Goal: Navigation & Orientation: Find specific page/section

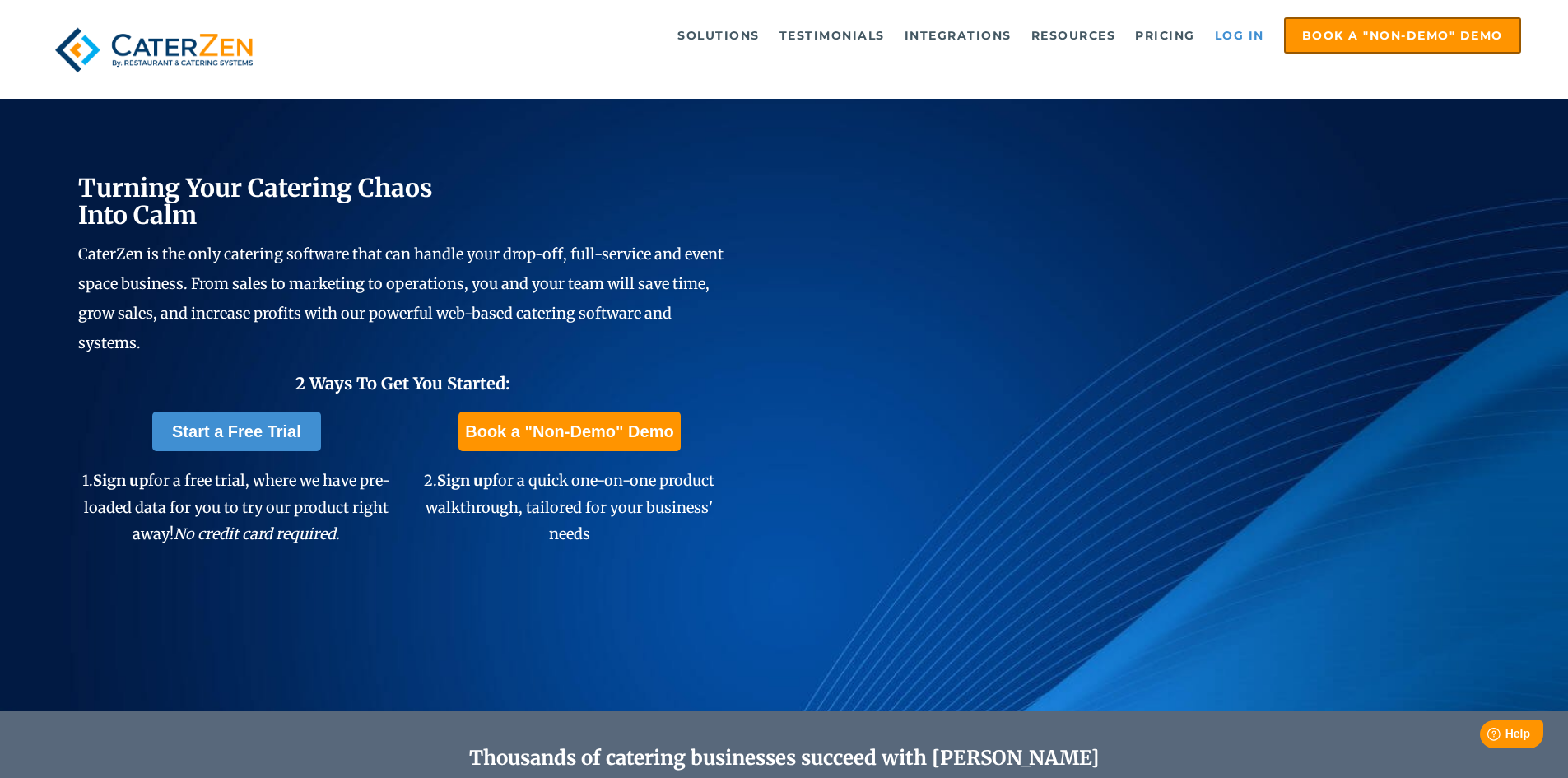
click at [1246, 29] on link "Log in" at bounding box center [1239, 35] width 66 height 33
click at [1241, 31] on link "Log in" at bounding box center [1239, 35] width 66 height 33
click at [1246, 34] on link "Log in" at bounding box center [1239, 35] width 66 height 33
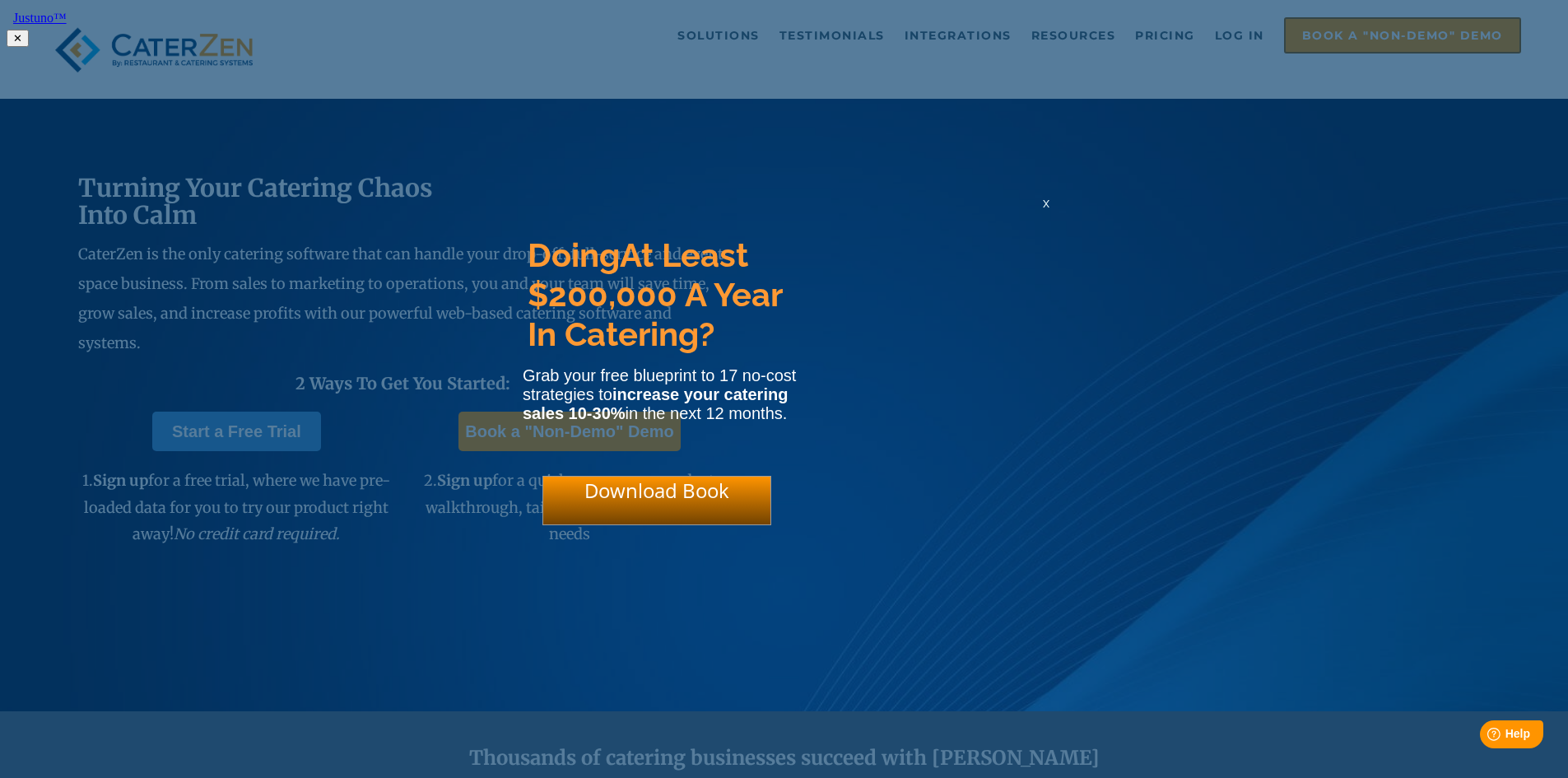
click at [1047, 209] on span "x" at bounding box center [1046, 203] width 7 height 16
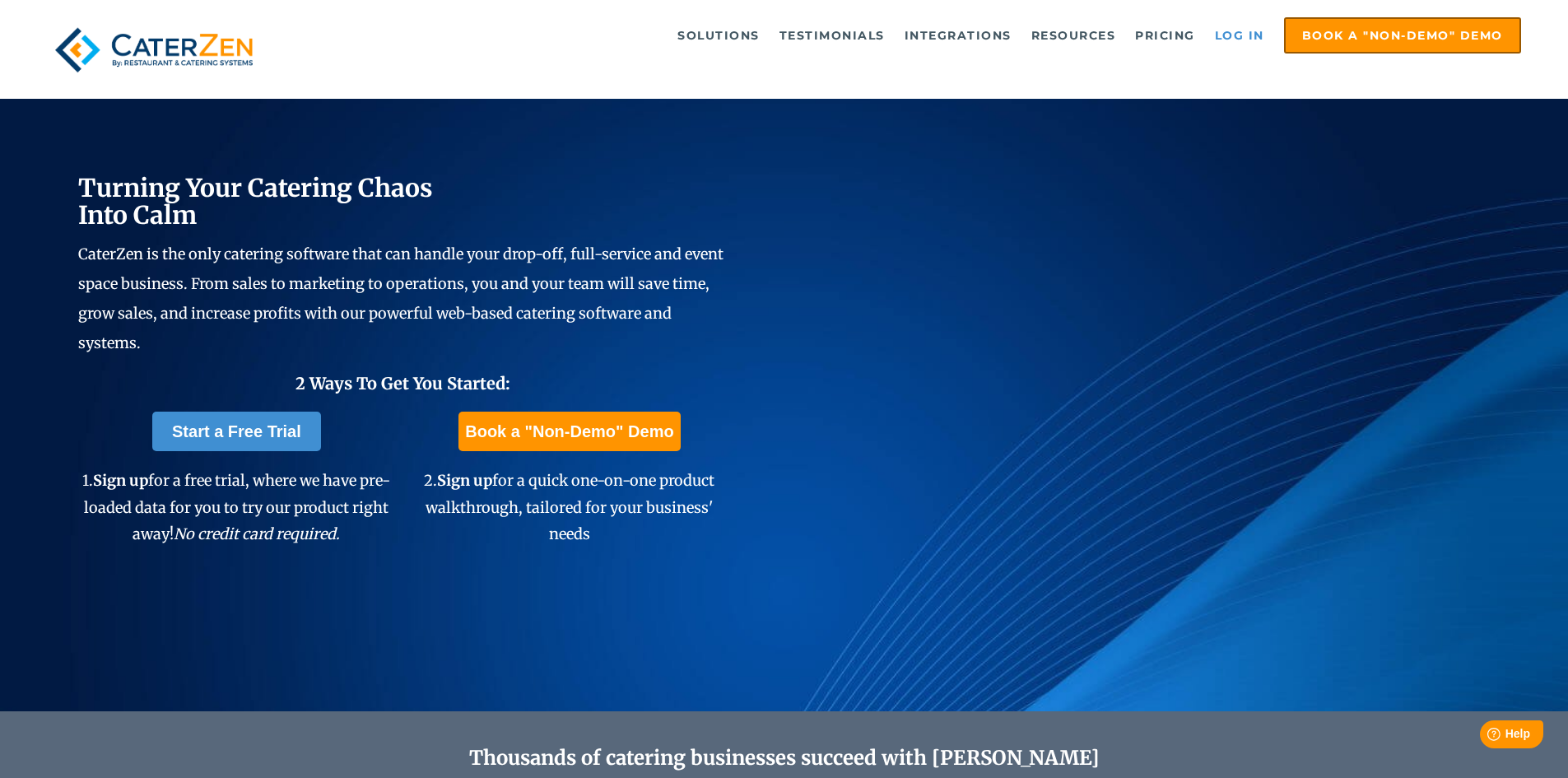
click at [1248, 25] on link "Log in" at bounding box center [1239, 35] width 66 height 33
click at [1251, 32] on link "Log in" at bounding box center [1239, 35] width 66 height 33
click at [1222, 28] on link "Log in" at bounding box center [1239, 35] width 66 height 33
